Goal: Information Seeking & Learning: Learn about a topic

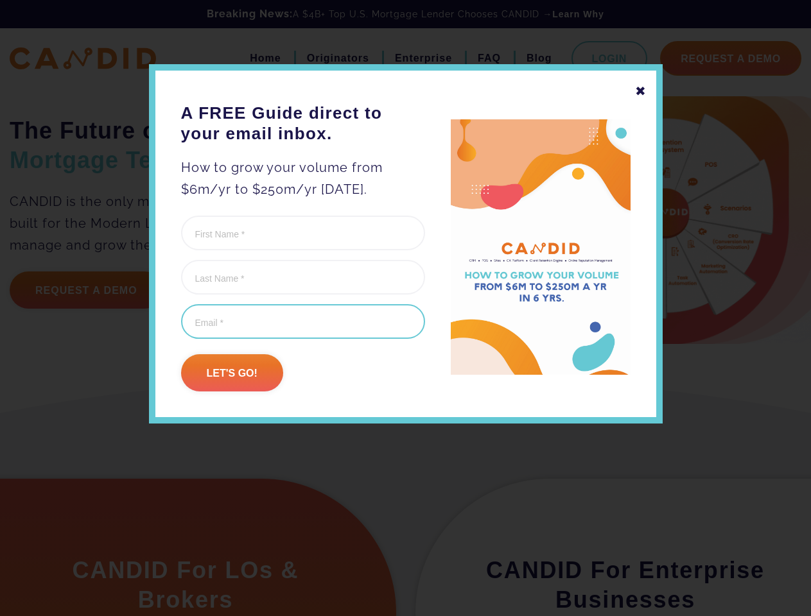
click at [405, 308] on input "Email (Required)" at bounding box center [303, 321] width 244 height 35
click at [640, 91] on div "✖" at bounding box center [641, 91] width 12 height 22
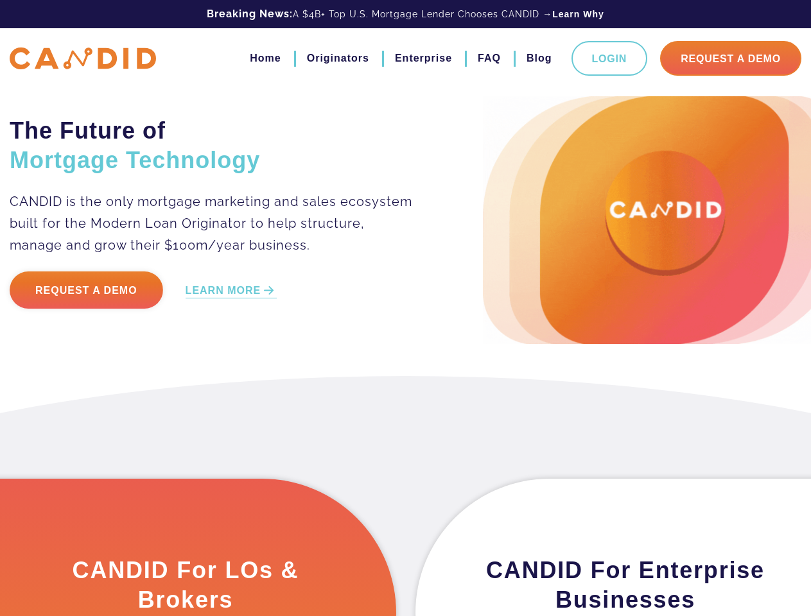
click at [232, 373] on div "The Future of Mortgage Technology CANDID is the only mortgage marketing and sal…" at bounding box center [405, 188] width 811 height 376
